Goal: Task Accomplishment & Management: Manage account settings

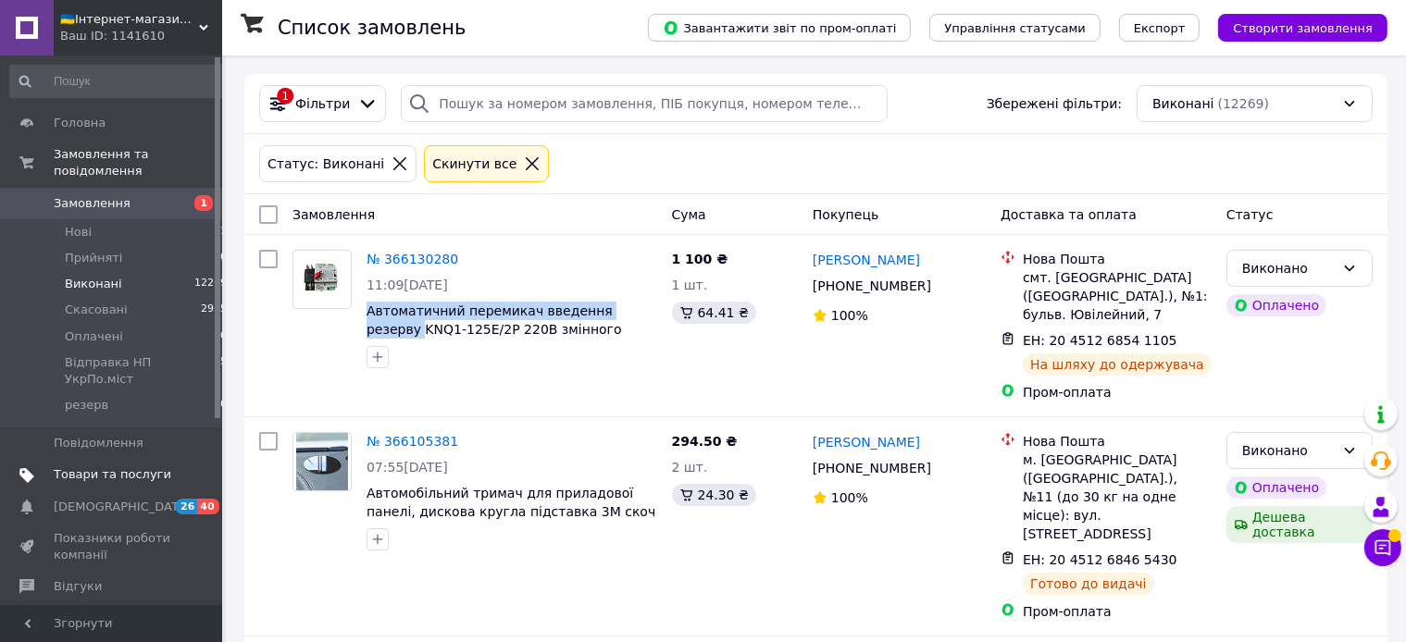
click at [82, 466] on span "Товари та послуги" at bounding box center [113, 474] width 118 height 17
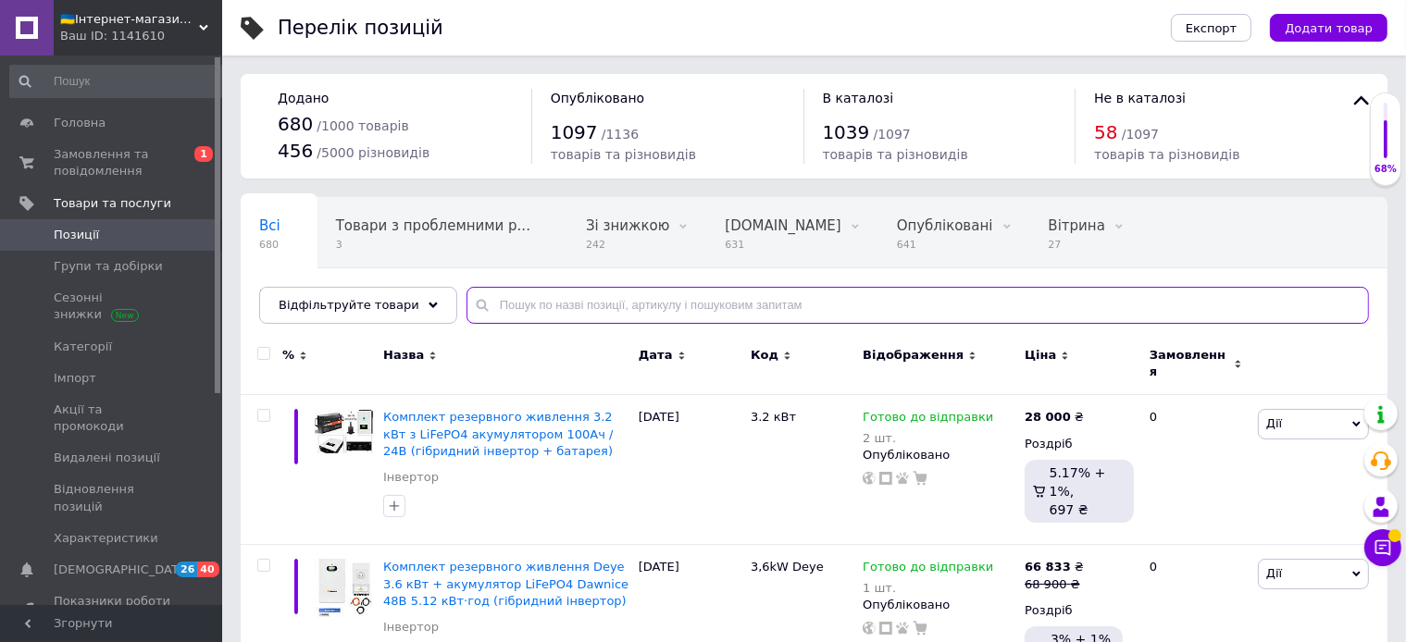
click at [524, 309] on input "text" at bounding box center [917, 305] width 902 height 37
paste input "[PERSON_NAME] безперебійного живлення"
type input "[PERSON_NAME] безперебійного живлення"
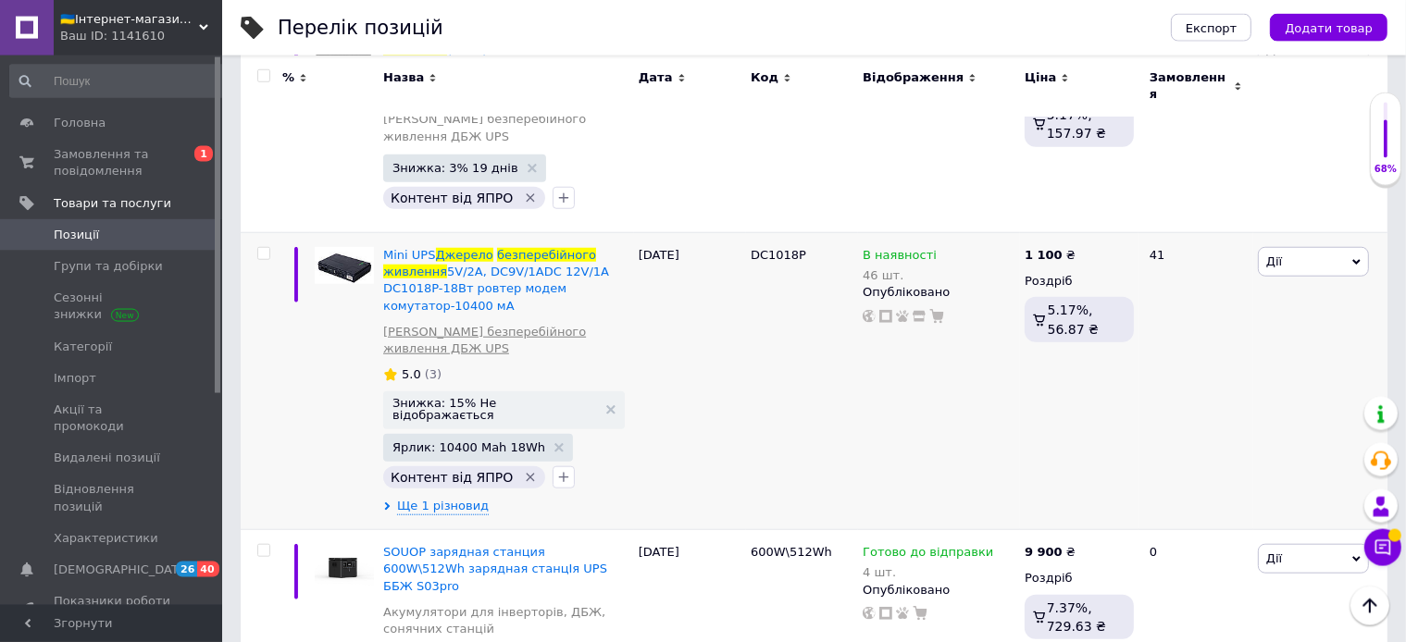
scroll to position [1661, 0]
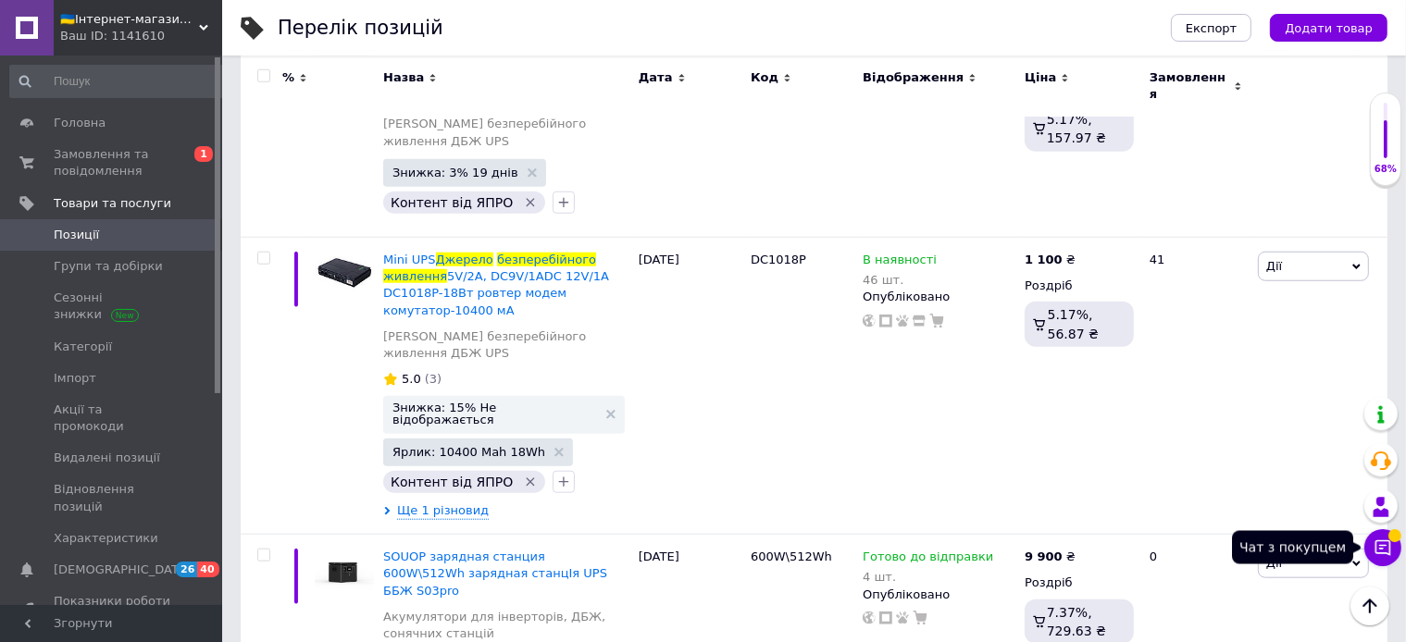
click at [1380, 553] on icon at bounding box center [1382, 548] width 19 height 19
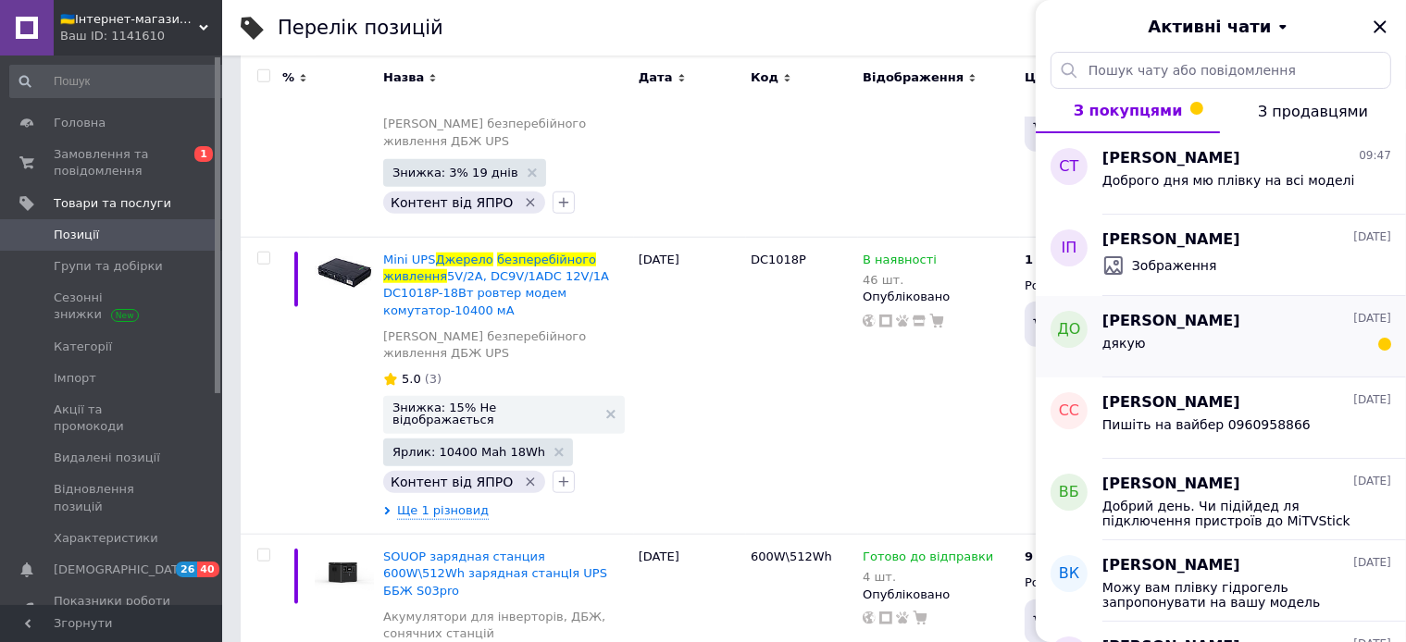
click at [1173, 335] on div "дякую" at bounding box center [1246, 347] width 289 height 30
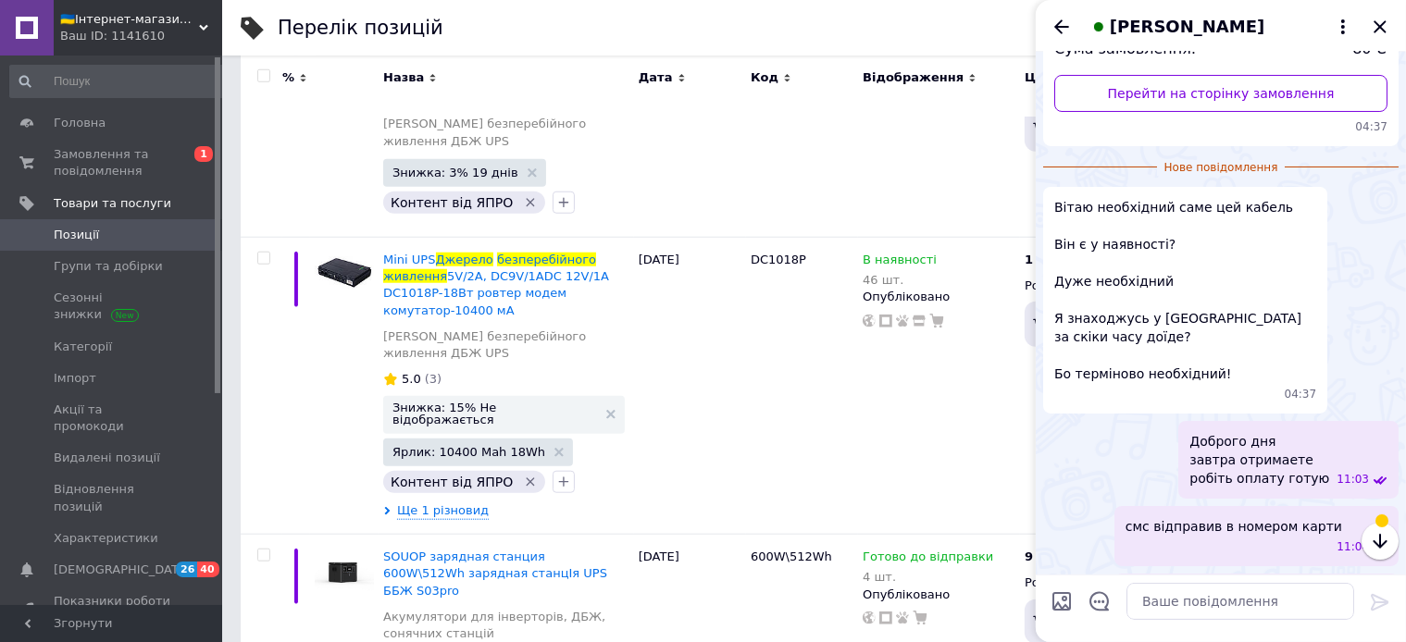
scroll to position [469, 0]
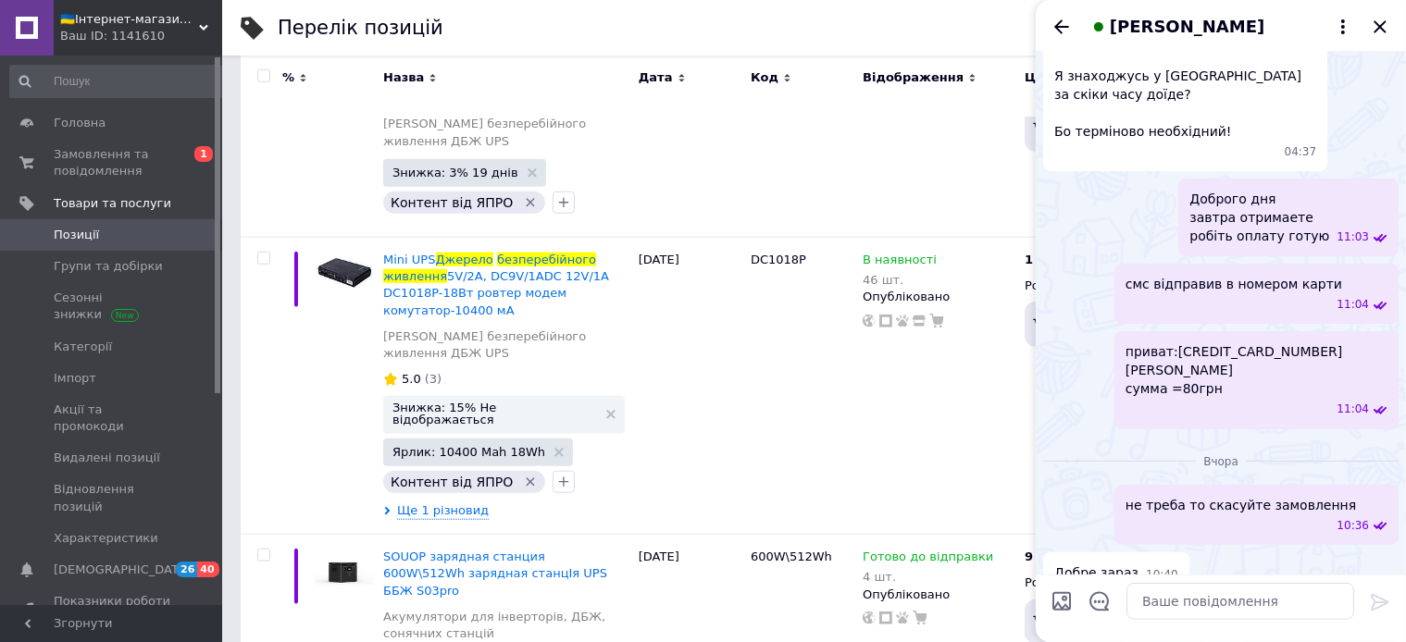
click at [1133, 602] on div "дякую 10:59" at bounding box center [1220, 623] width 355 height 42
click at [1064, 23] on icon "Назад" at bounding box center [1061, 27] width 22 height 22
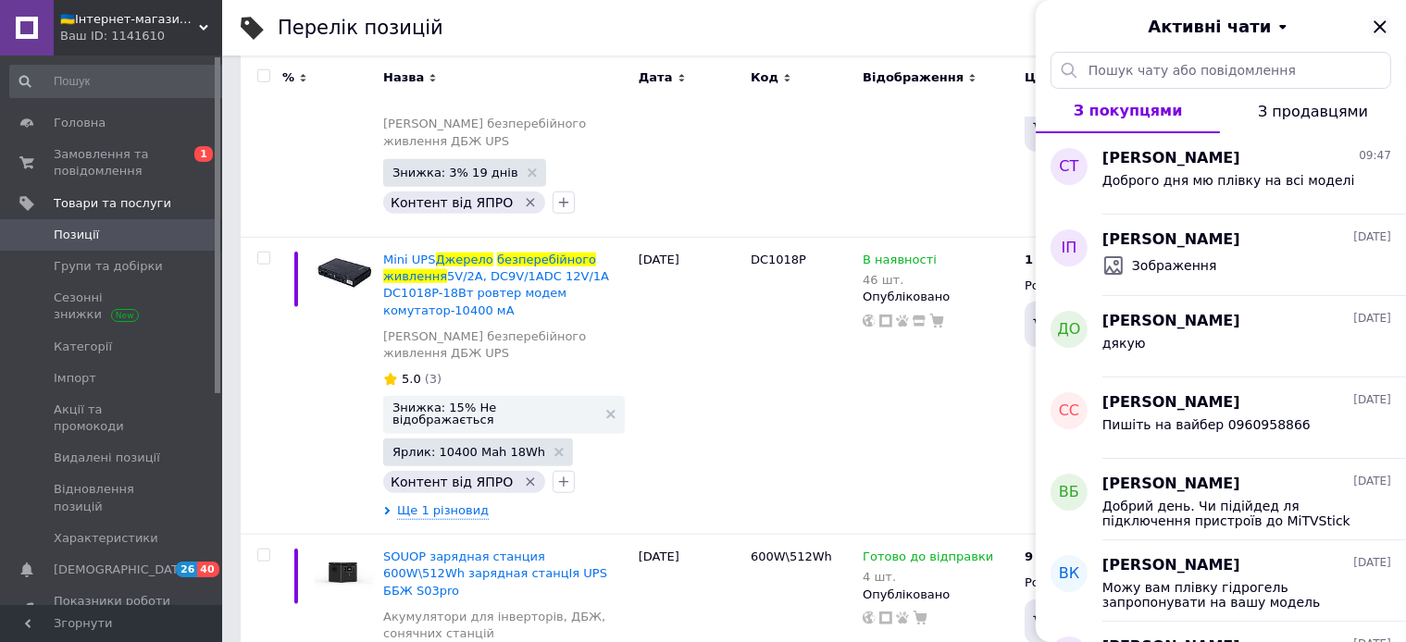
click at [1384, 27] on icon "Закрити" at bounding box center [1380, 27] width 22 height 22
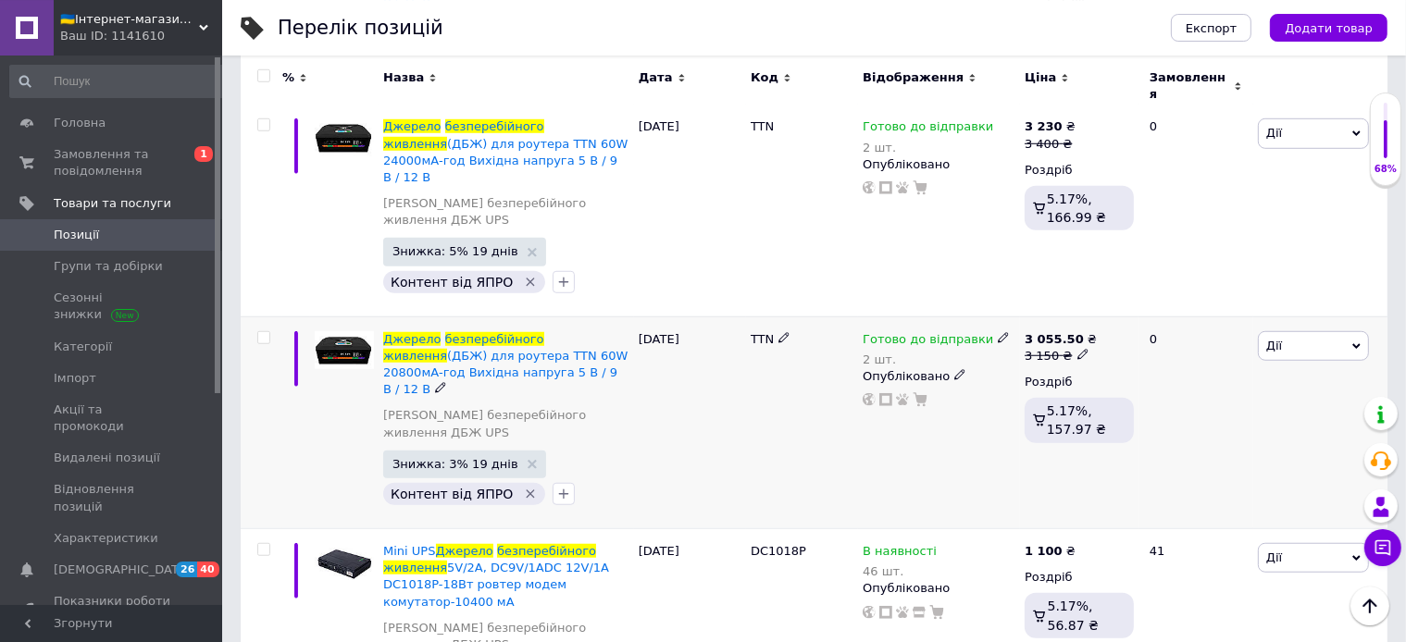
scroll to position [1368, 0]
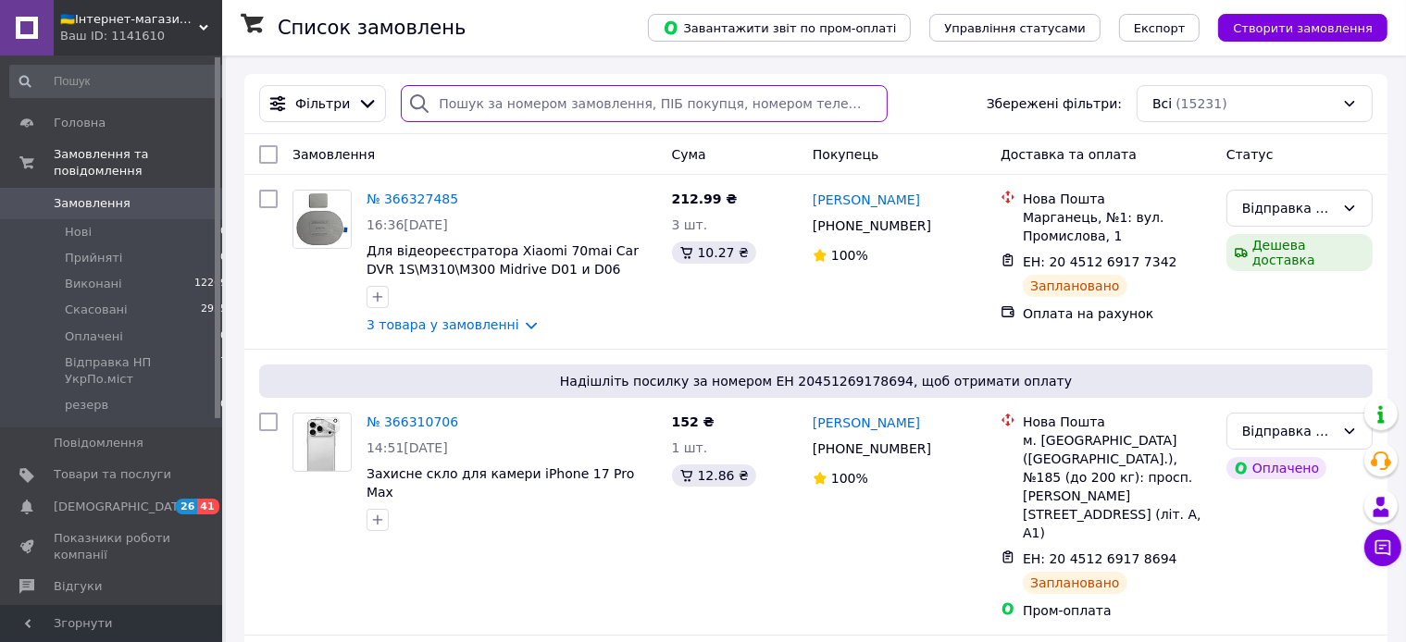
click at [468, 107] on input "search" at bounding box center [644, 103] width 487 height 37
click at [126, 466] on span "Товари та послуги" at bounding box center [113, 474] width 118 height 17
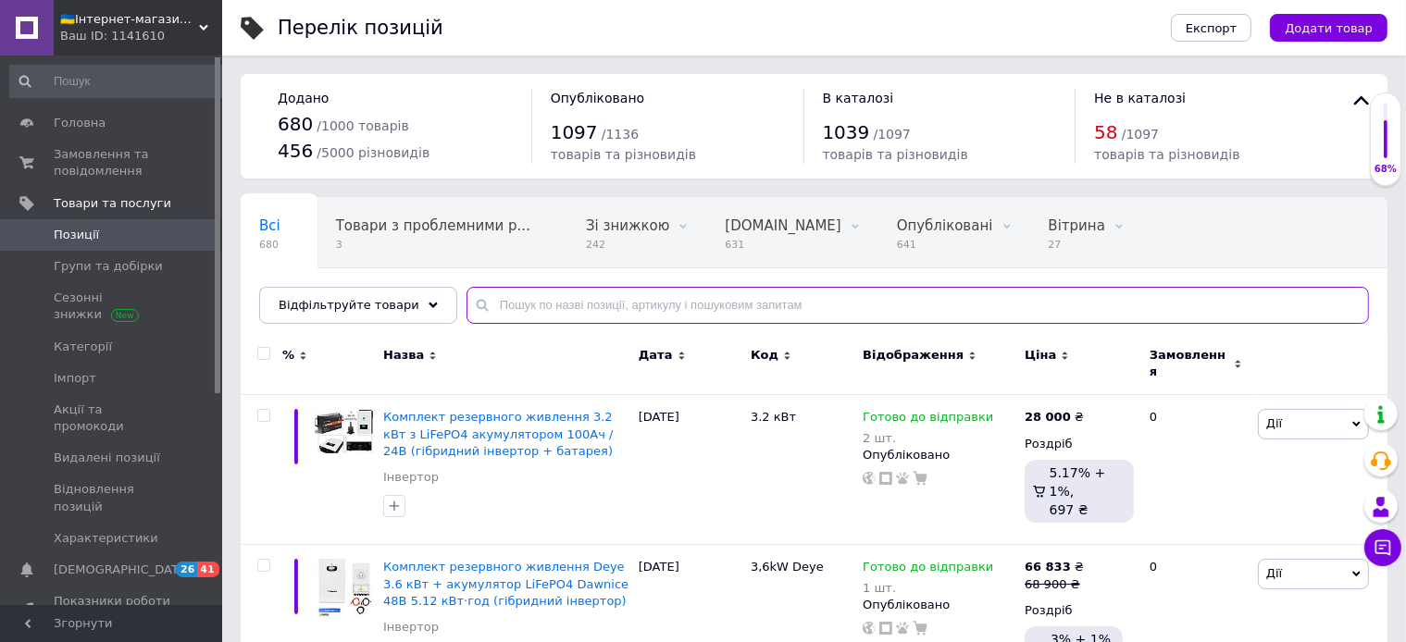
click at [486, 303] on input "text" at bounding box center [917, 305] width 902 height 37
paste input "[PERSON_NAME] безперебійного живлення"
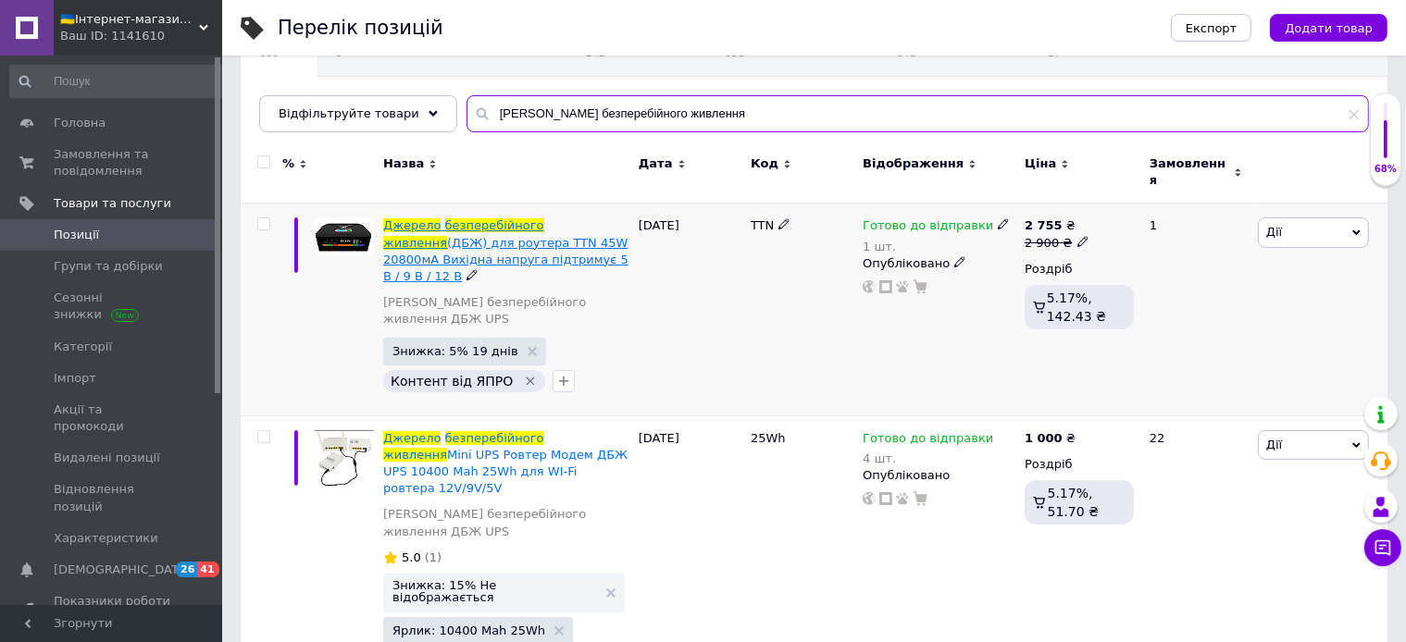
scroll to position [195, 0]
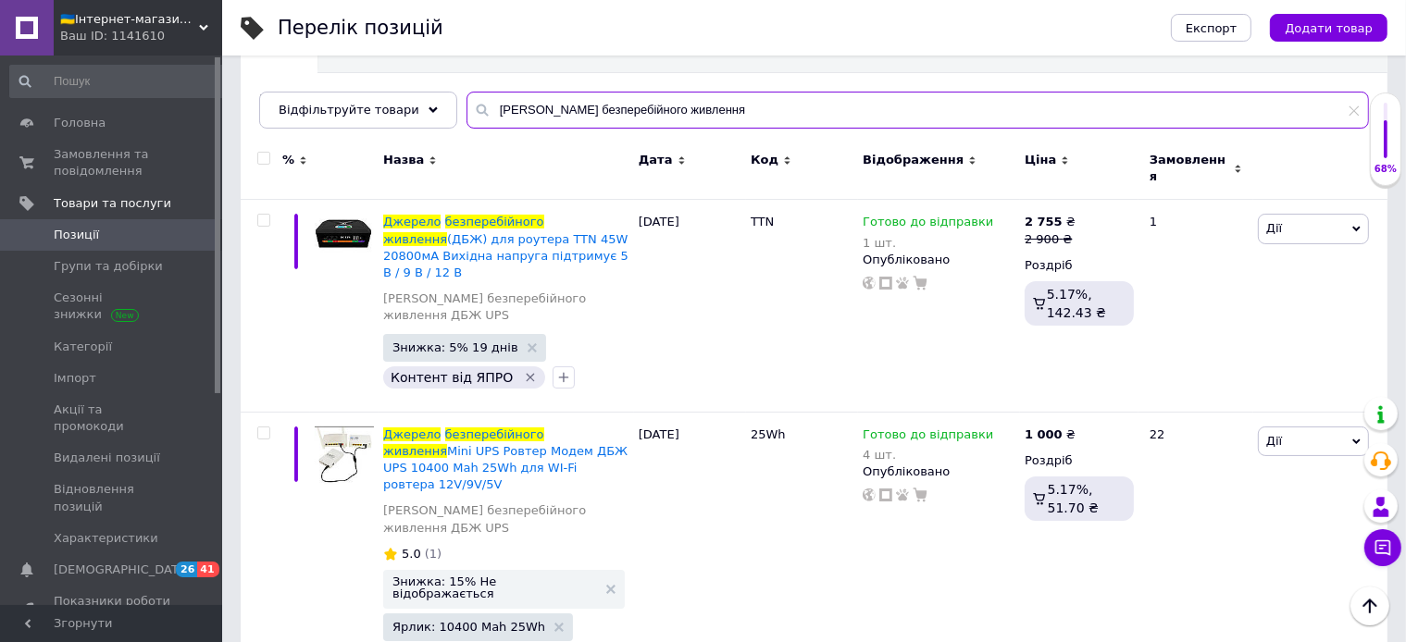
type input "[PERSON_NAME] безперебійного живлення"
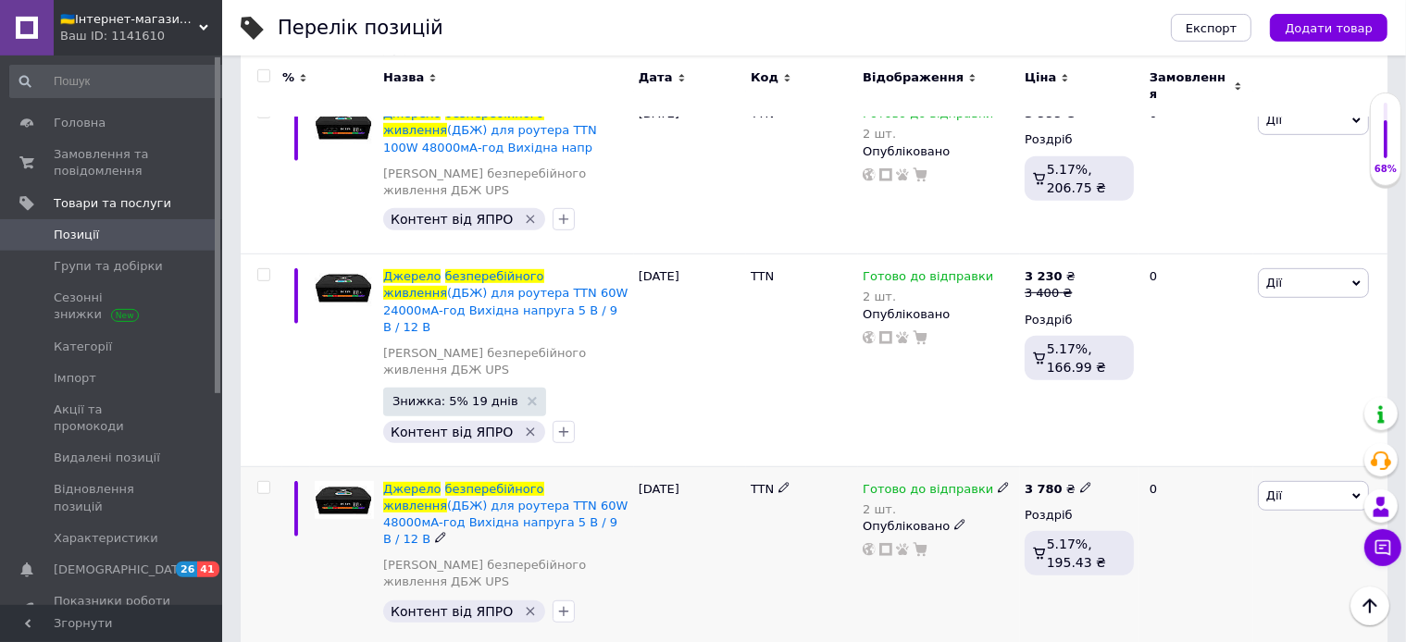
scroll to position [1074, 0]
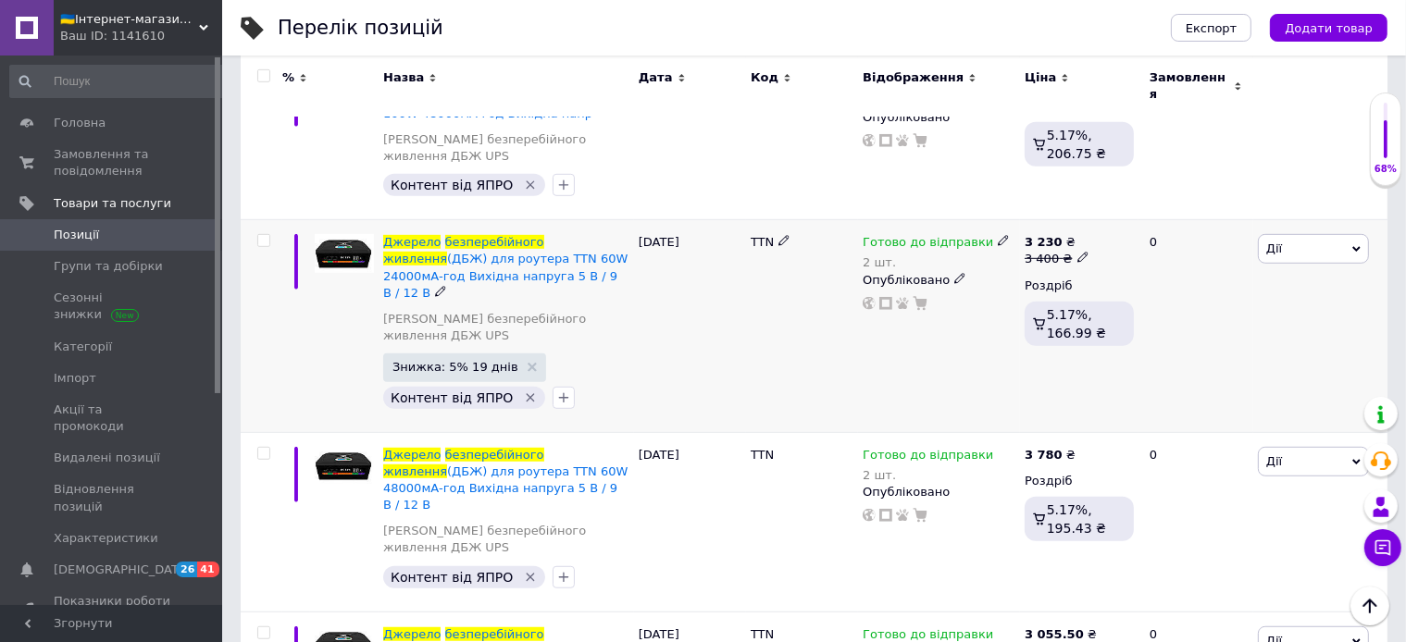
click at [998, 235] on icon at bounding box center [1003, 240] width 11 height 11
click at [1044, 271] on li "В наявності" at bounding box center [1099, 284] width 176 height 26
drag, startPoint x: 1045, startPoint y: 229, endPoint x: 965, endPoint y: 224, distance: 79.7
click at [1010, 282] on input "2" at bounding box center [1080, 300] width 141 height 37
type input "1"
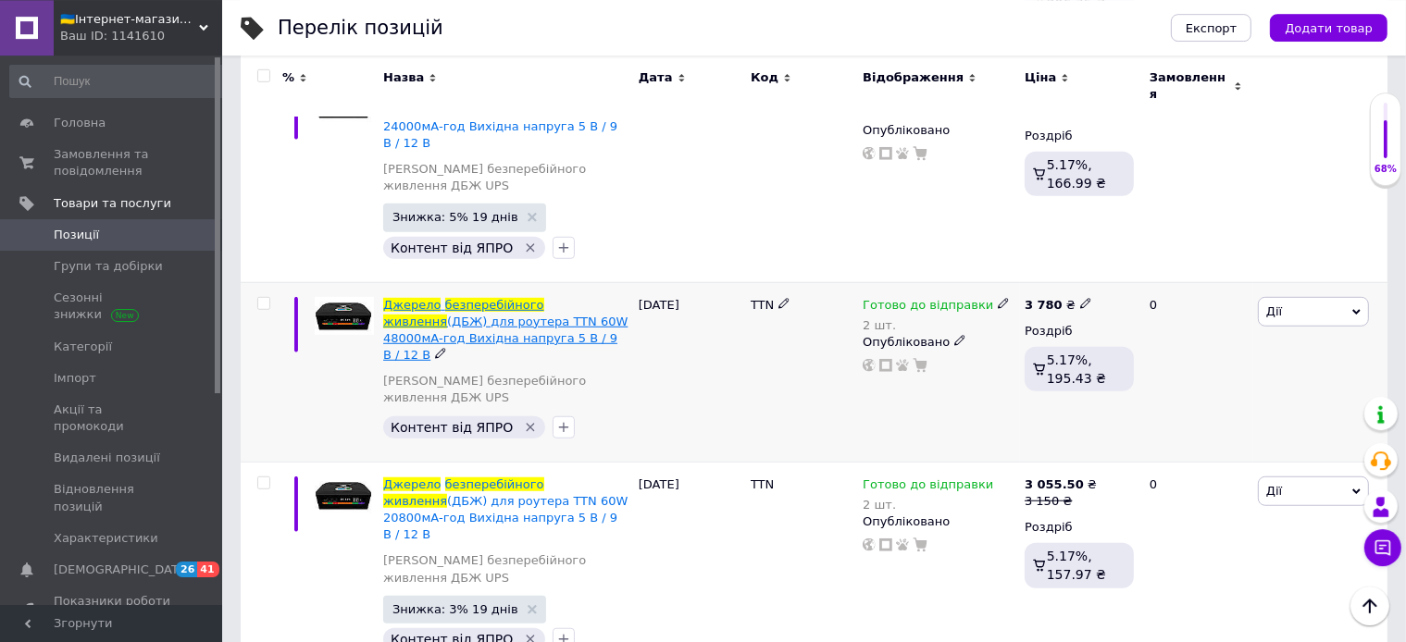
scroll to position [1270, 0]
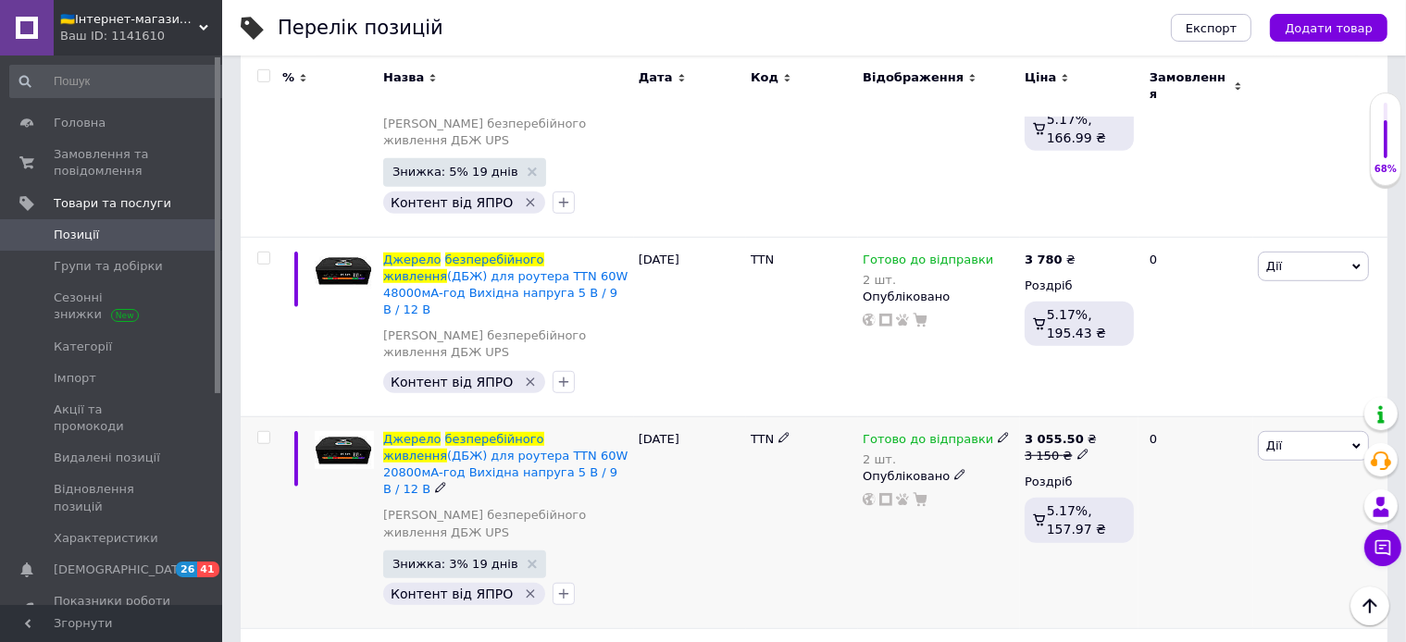
click at [998, 432] on icon at bounding box center [1003, 437] width 11 height 11
click at [1047, 520] on li "Під замовлення" at bounding box center [1099, 533] width 176 height 26
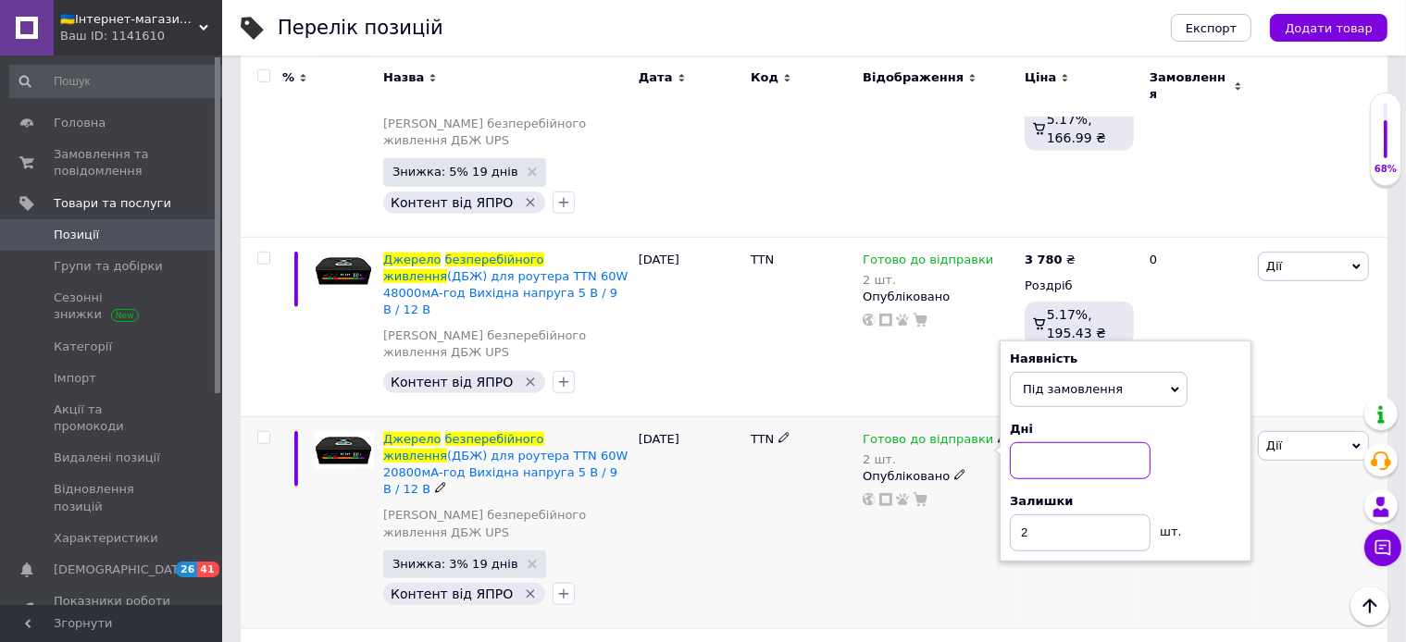
click at [1035, 442] on input at bounding box center [1080, 460] width 141 height 37
type input "1"
click at [931, 424] on div "Готово до відправки 2 шт. Наявність Під замовлення В наявності Немає в наявност…" at bounding box center [939, 522] width 162 height 212
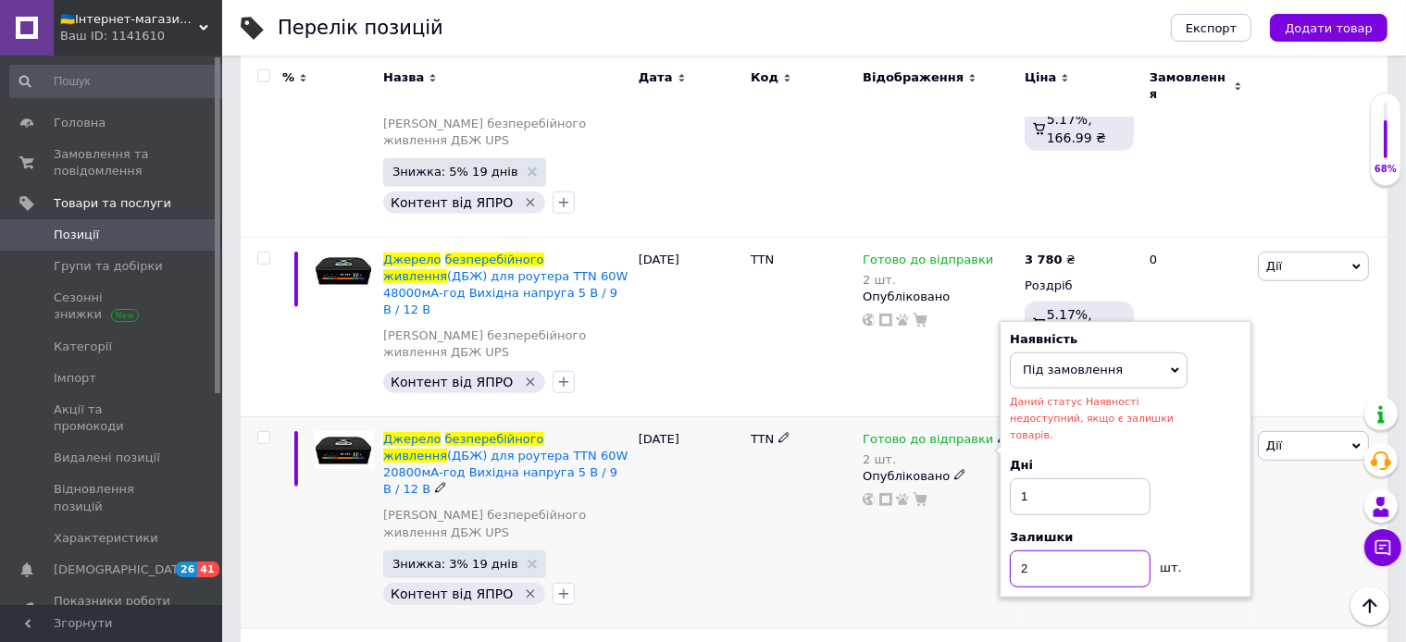
drag, startPoint x: 1043, startPoint y: 433, endPoint x: 994, endPoint y: 440, distance: 49.5
click at [1010, 551] on input "2" at bounding box center [1080, 569] width 141 height 37
type input "0"
click at [888, 454] on div "Готово до відправки 2 шт. Наявність Під замовлення В наявності Немає в наявност…" at bounding box center [939, 522] width 162 height 212
drag, startPoint x: 1041, startPoint y: 445, endPoint x: 988, endPoint y: 446, distance: 52.8
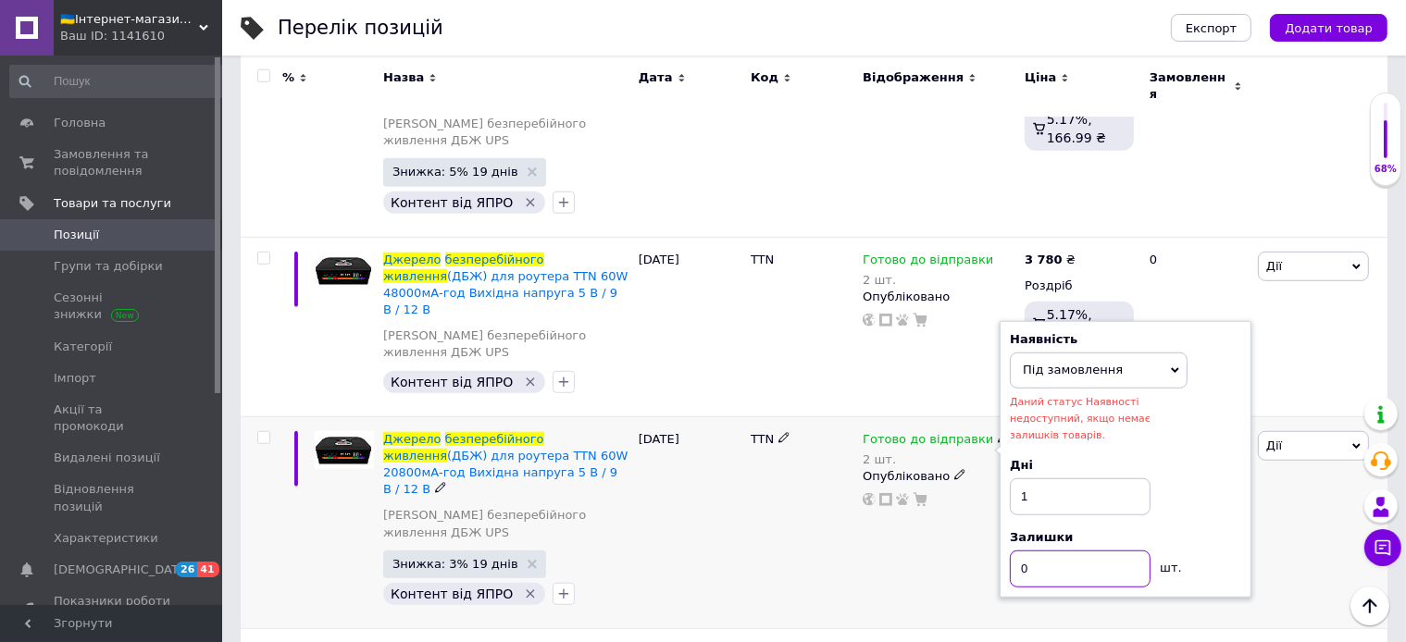
click at [1010, 551] on input "0" at bounding box center [1080, 569] width 141 height 37
click at [1064, 363] on span "Під замовлення" at bounding box center [1073, 370] width 100 height 14
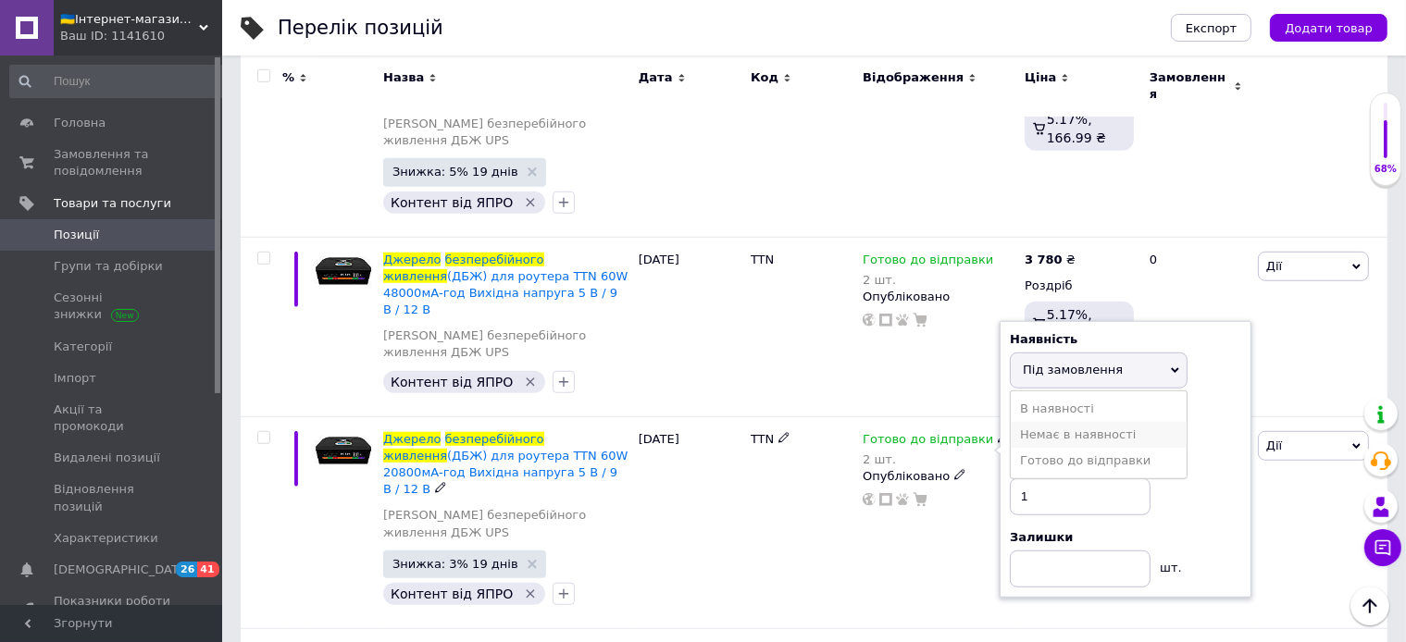
click at [1062, 422] on li "Немає в наявності" at bounding box center [1099, 435] width 176 height 26
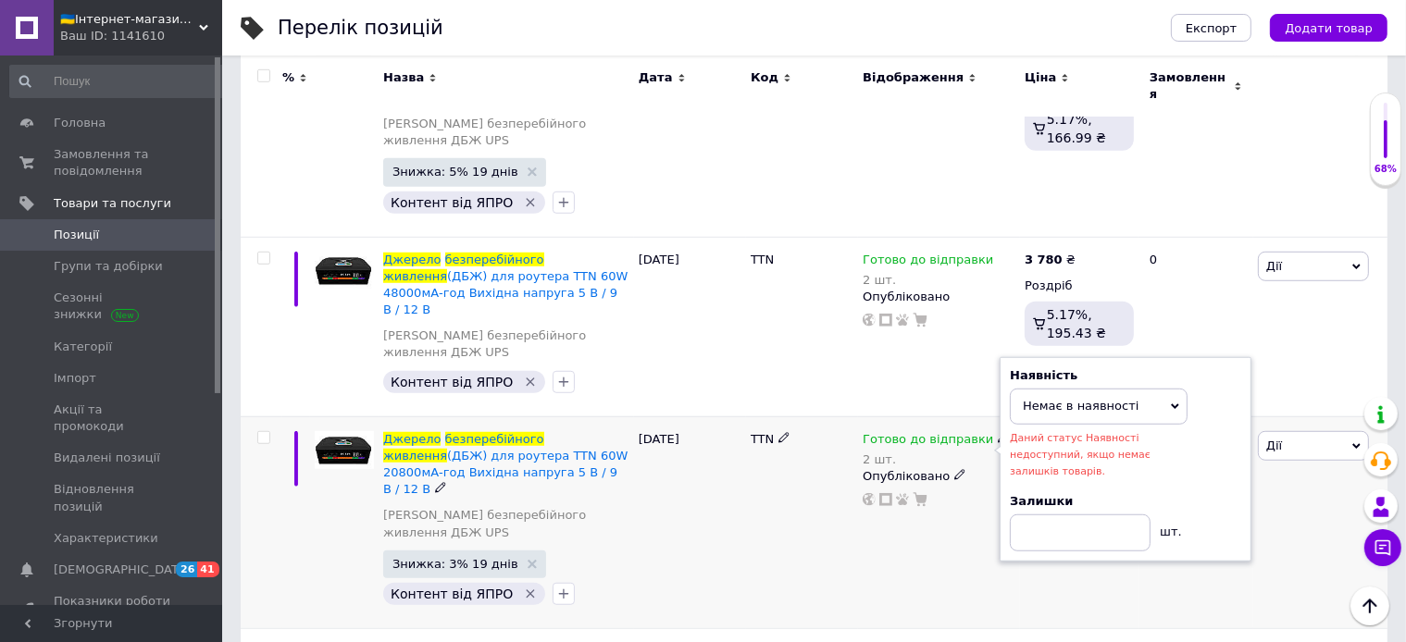
click at [920, 434] on div "Готово до відправки 2 шт. Наявність Немає в наявності В наявності Під замовленн…" at bounding box center [939, 522] width 162 height 212
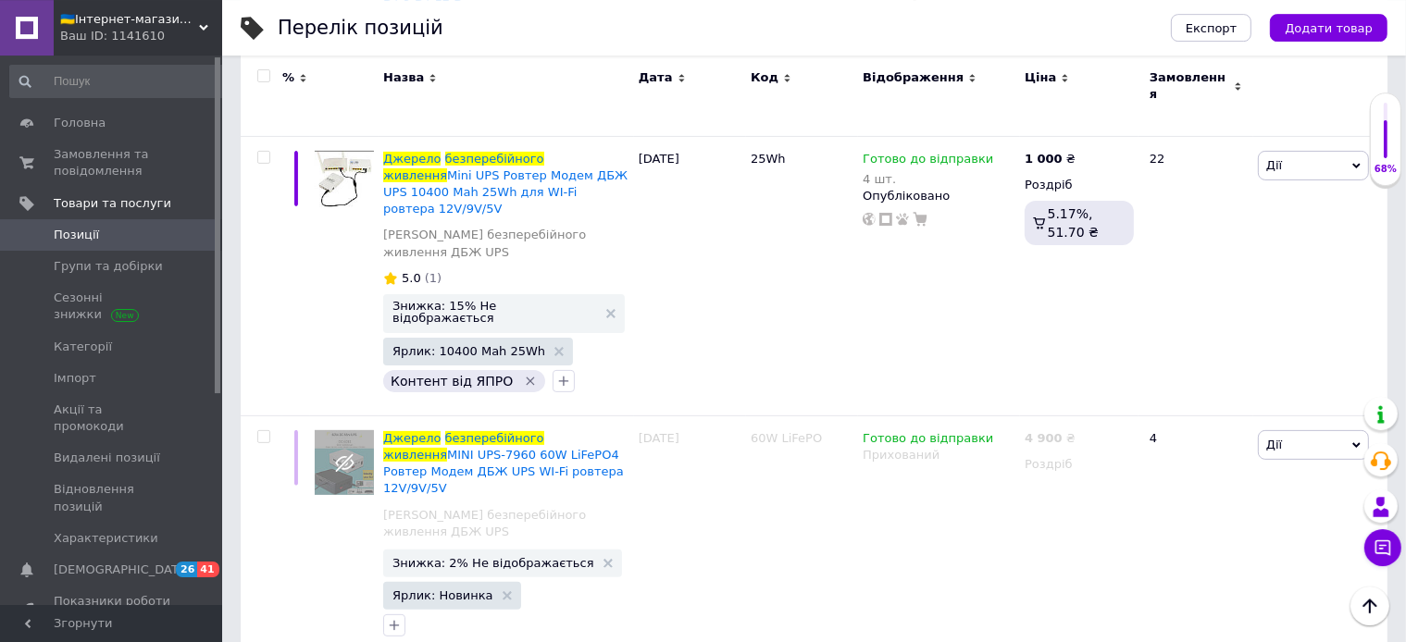
scroll to position [292, 0]
